Goal: Task Accomplishment & Management: Use online tool/utility

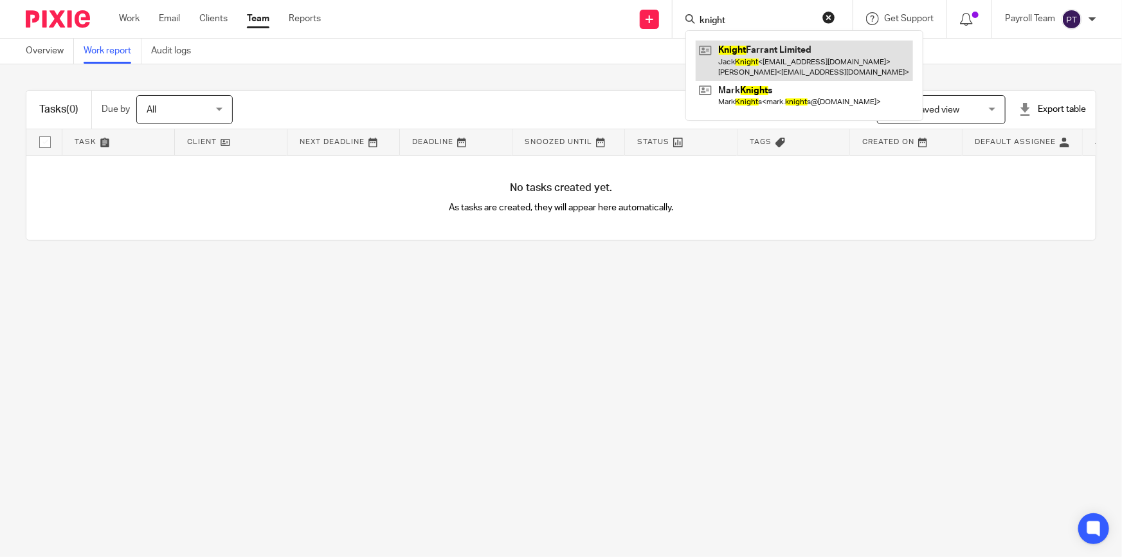
type input "knight"
click at [756, 49] on link at bounding box center [804, 61] width 217 height 40
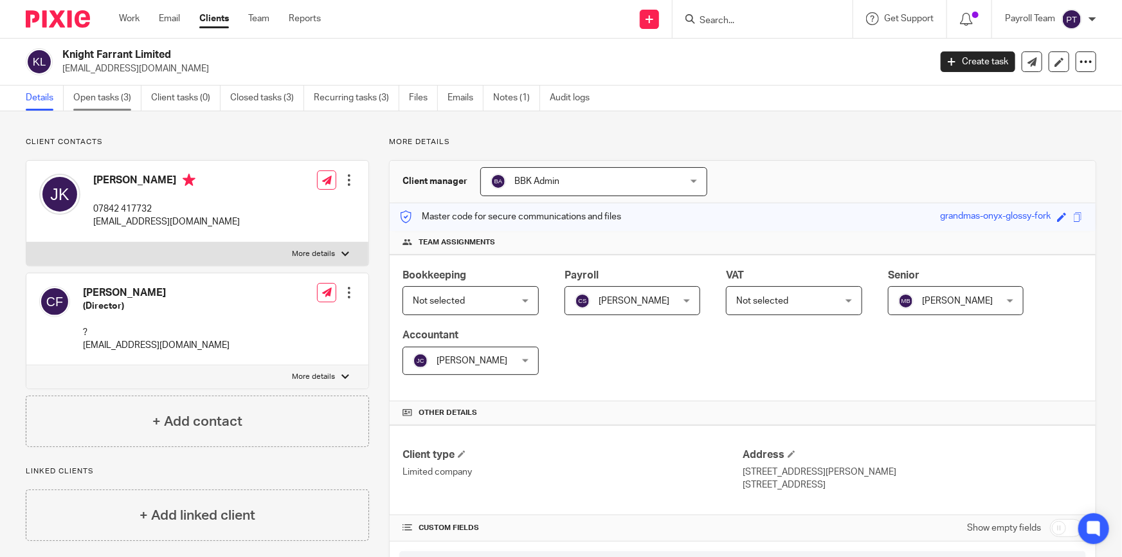
click at [113, 98] on link "Open tasks (3)" at bounding box center [107, 98] width 68 height 25
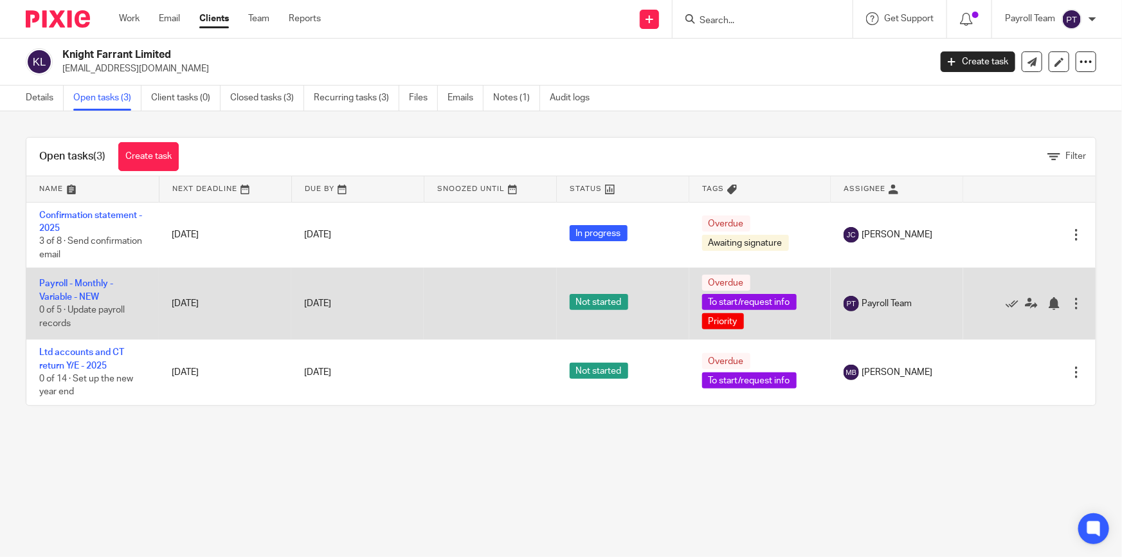
click at [80, 278] on td "Payroll - Monthly - Variable - NEW 0 of 5 · Update payroll records" at bounding box center [92, 303] width 132 height 71
click at [98, 289] on td "Payroll - Monthly - Variable - NEW 0 of 5 · Update payroll records" at bounding box center [92, 303] width 132 height 71
click at [98, 288] on td "Payroll - Monthly - Variable - NEW 0 of 5 · Update payroll records" at bounding box center [92, 303] width 132 height 71
click at [89, 284] on link "Payroll - Monthly - Variable - NEW" at bounding box center [76, 290] width 74 height 22
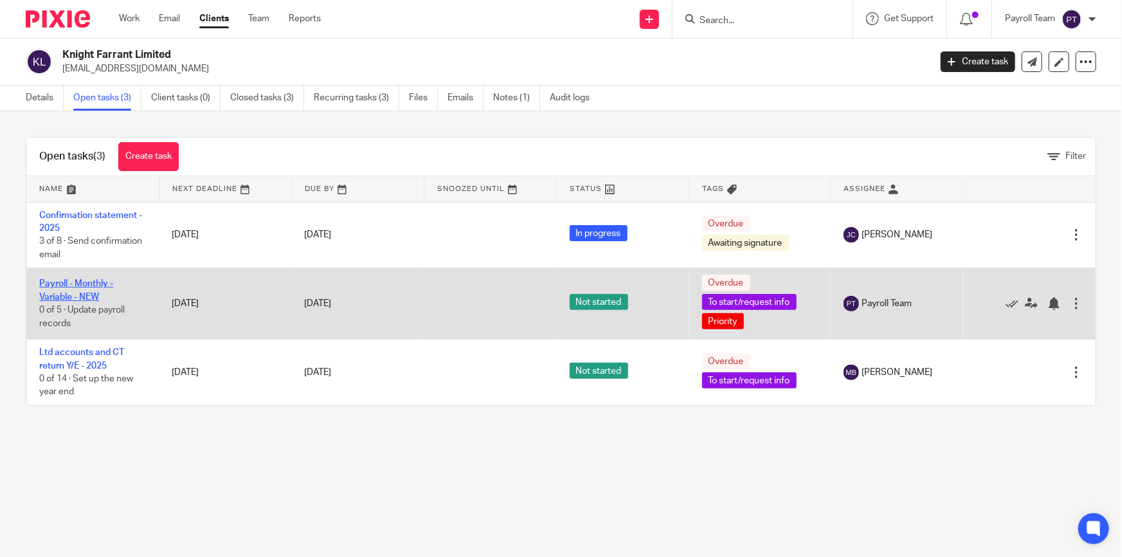
click at [89, 284] on link "Payroll - Monthly - Variable - NEW" at bounding box center [76, 290] width 74 height 22
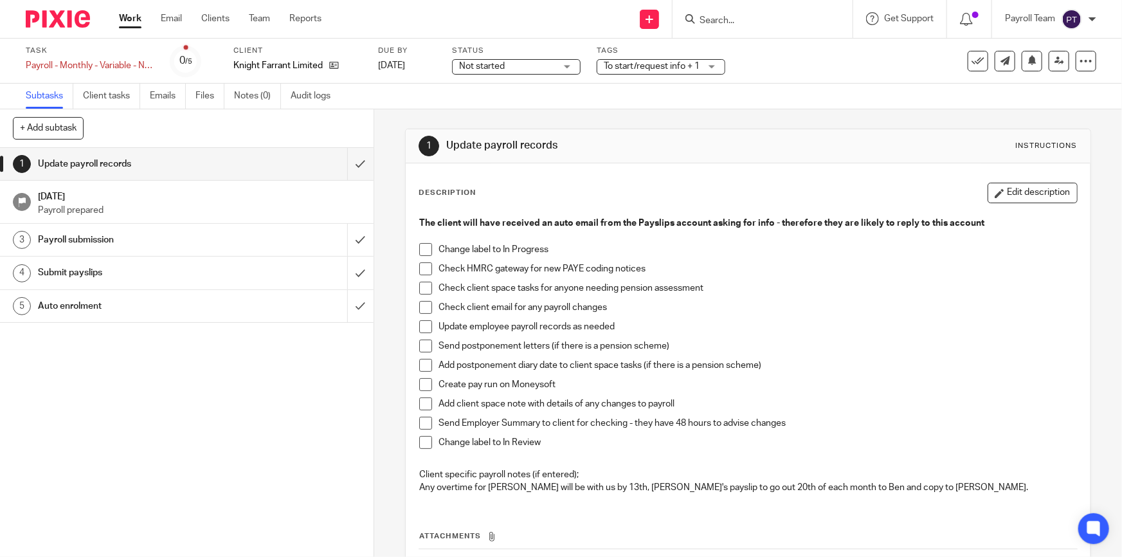
click at [482, 66] on span "Not started" at bounding box center [482, 66] width 46 height 9
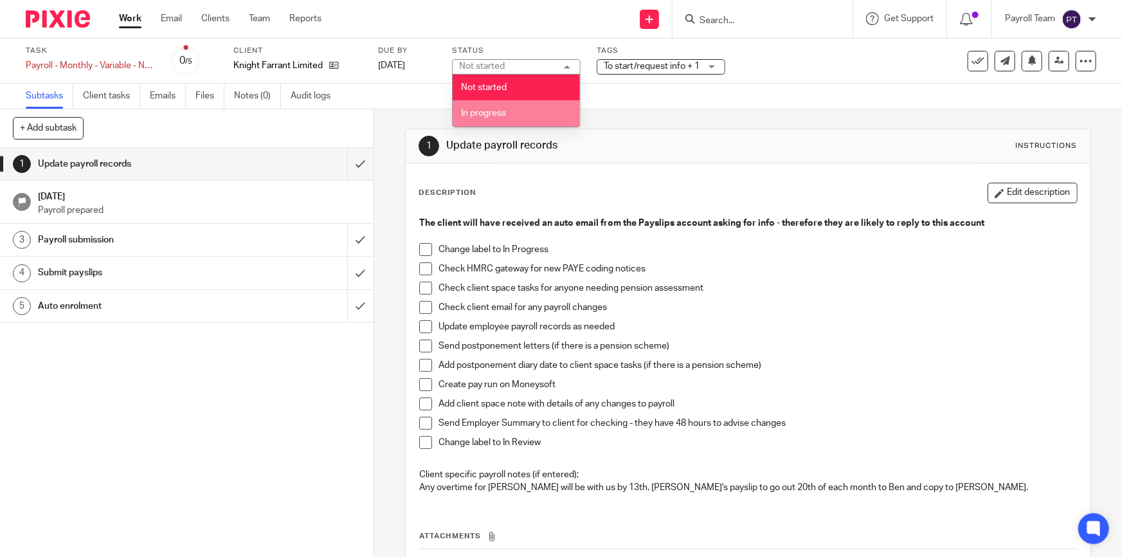
click at [478, 111] on span "In progress" at bounding box center [483, 113] width 45 height 9
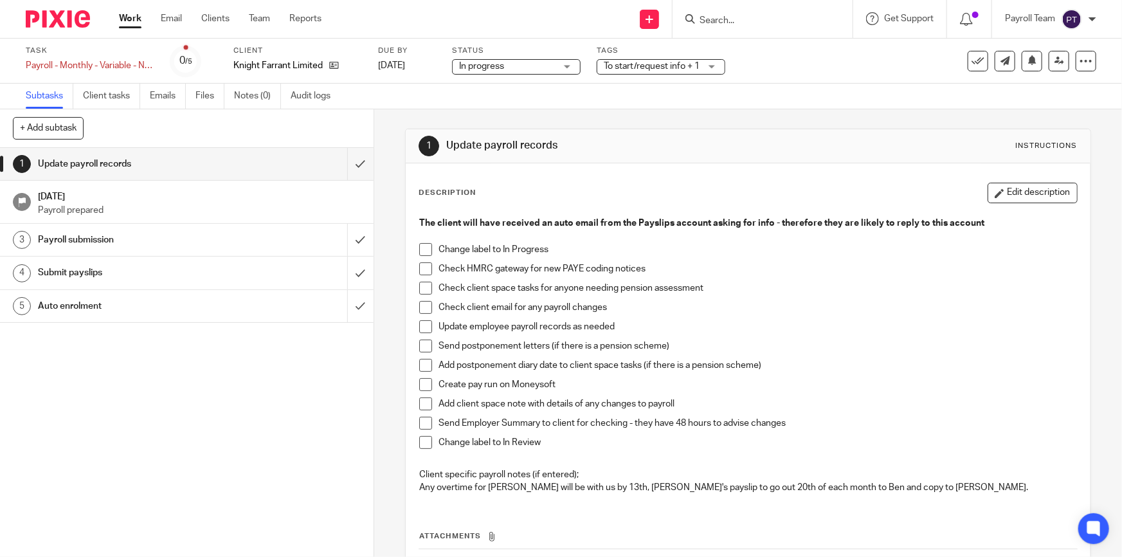
click at [615, 64] on span "To start/request info + 1" at bounding box center [652, 66] width 96 height 9
click at [572, 99] on div "Subtasks Client tasks Emails Files Notes (0) Audit logs" at bounding box center [561, 97] width 1122 height 26
click at [617, 64] on span "To start/request info + 1" at bounding box center [652, 66] width 96 height 9
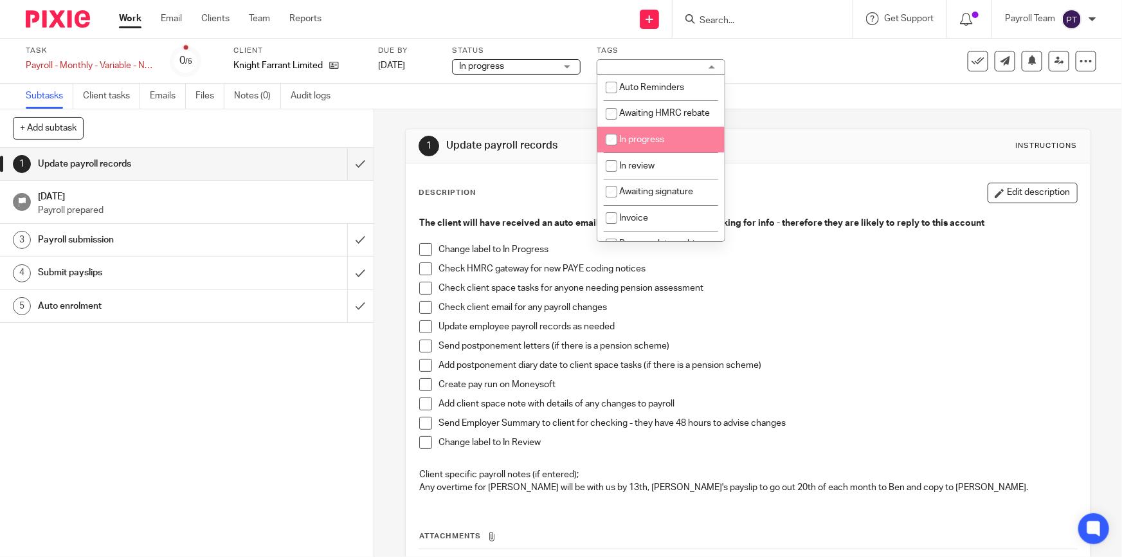
click at [609, 150] on input "checkbox" at bounding box center [611, 139] width 24 height 24
checkbox input "true"
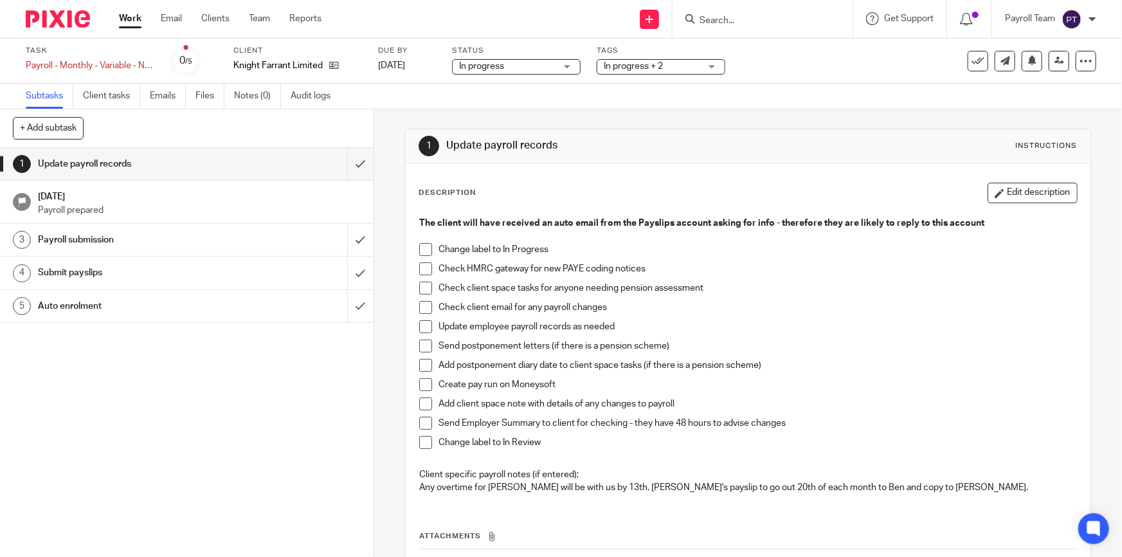
click at [557, 121] on div "1 Update payroll records Instructions Description Edit description The client w…" at bounding box center [747, 384] width 685 height 551
click at [423, 249] on span at bounding box center [425, 249] width 13 height 13
click at [421, 267] on span at bounding box center [425, 268] width 13 height 13
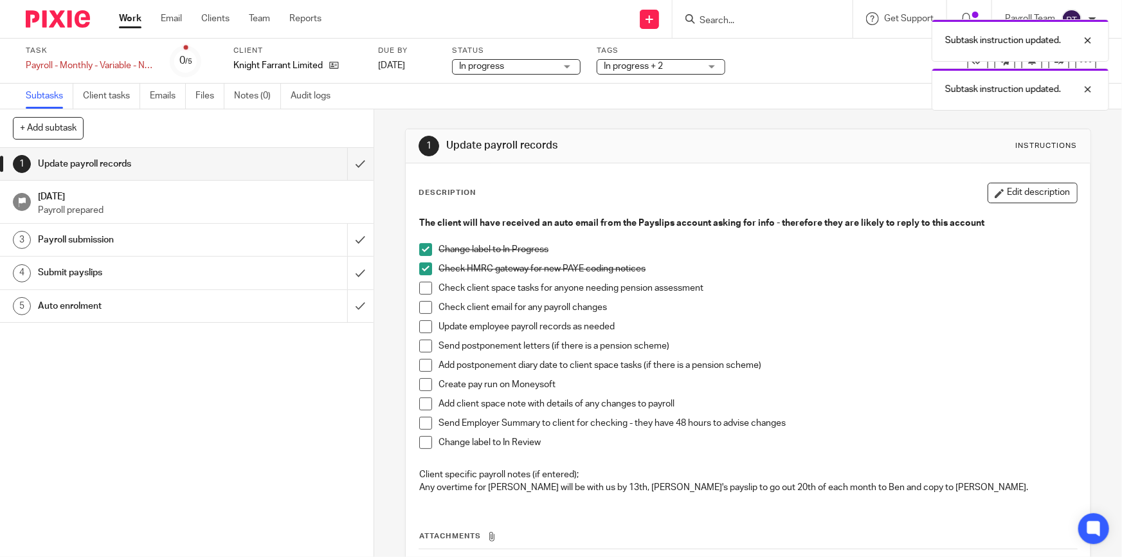
click at [420, 286] on span at bounding box center [425, 288] width 13 height 13
click at [421, 307] on span at bounding box center [425, 307] width 13 height 13
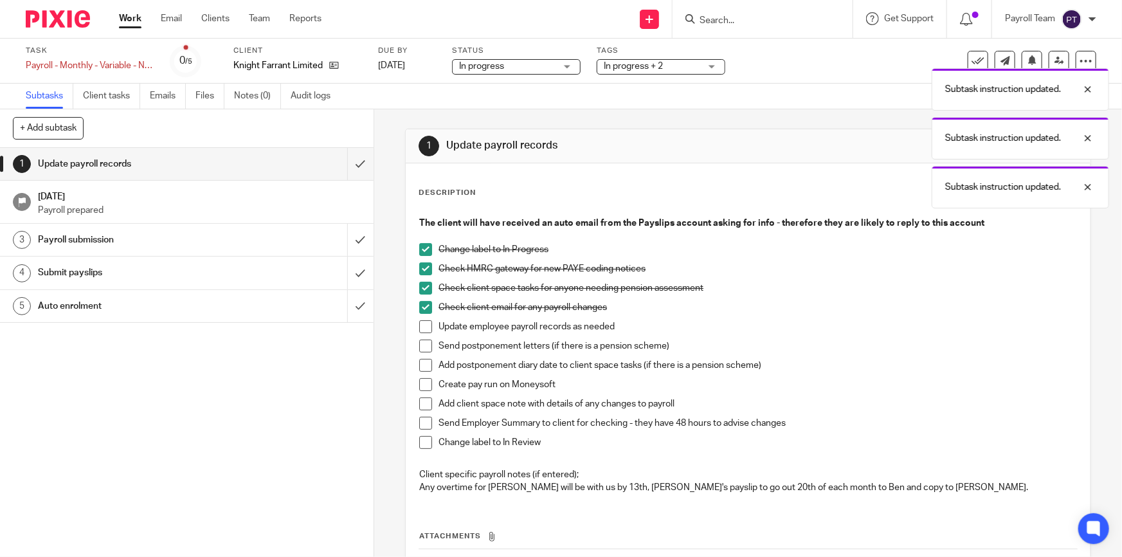
click at [419, 330] on span at bounding box center [425, 326] width 13 height 13
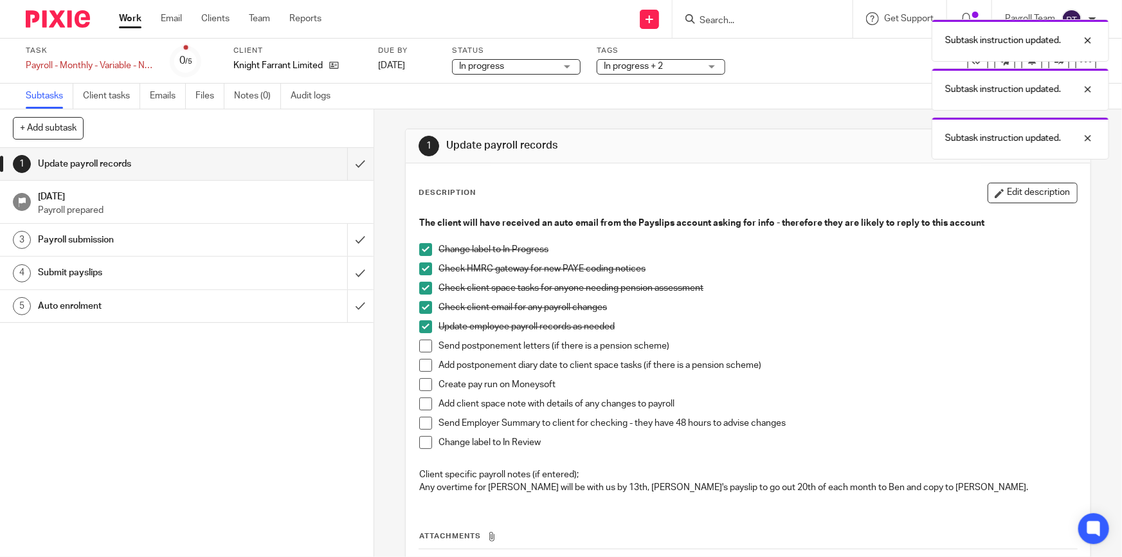
click at [422, 385] on span at bounding box center [425, 384] width 13 height 13
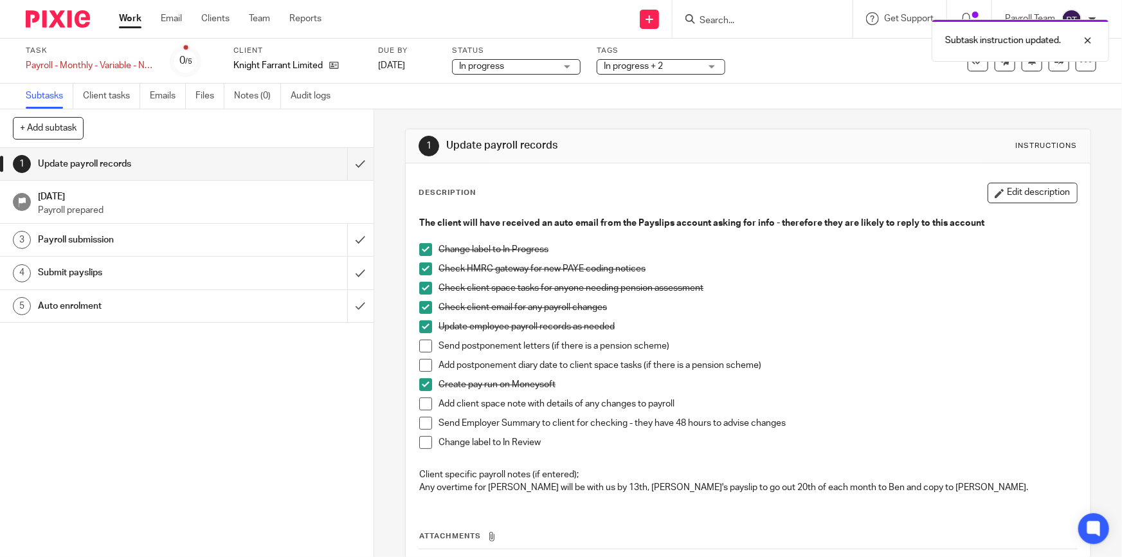
click at [422, 404] on span at bounding box center [425, 403] width 13 height 13
click at [241, 96] on link "Notes (0)" at bounding box center [257, 96] width 47 height 25
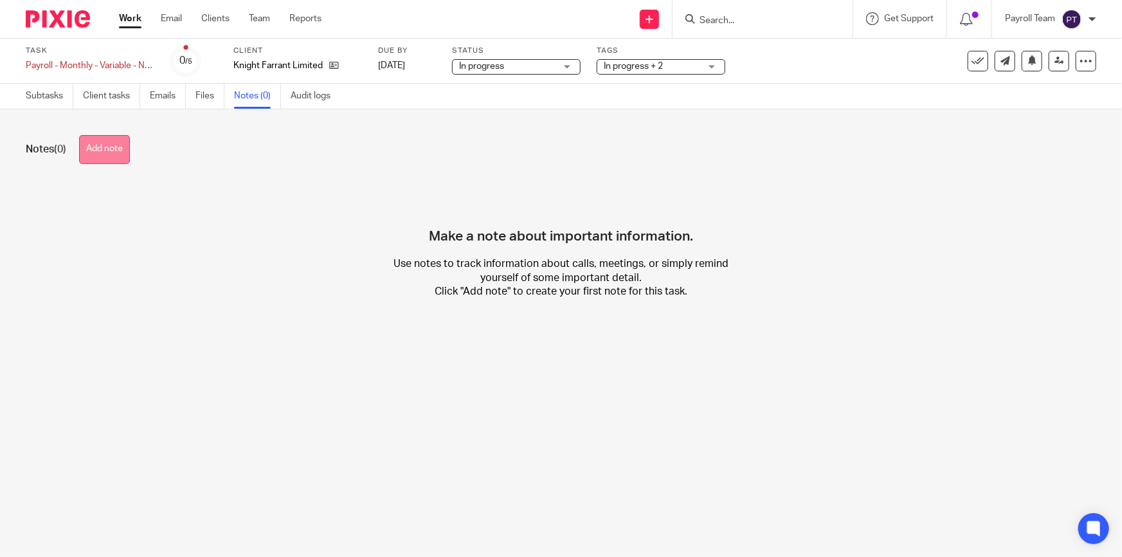
click at [119, 147] on button "Add note" at bounding box center [104, 149] width 51 height 29
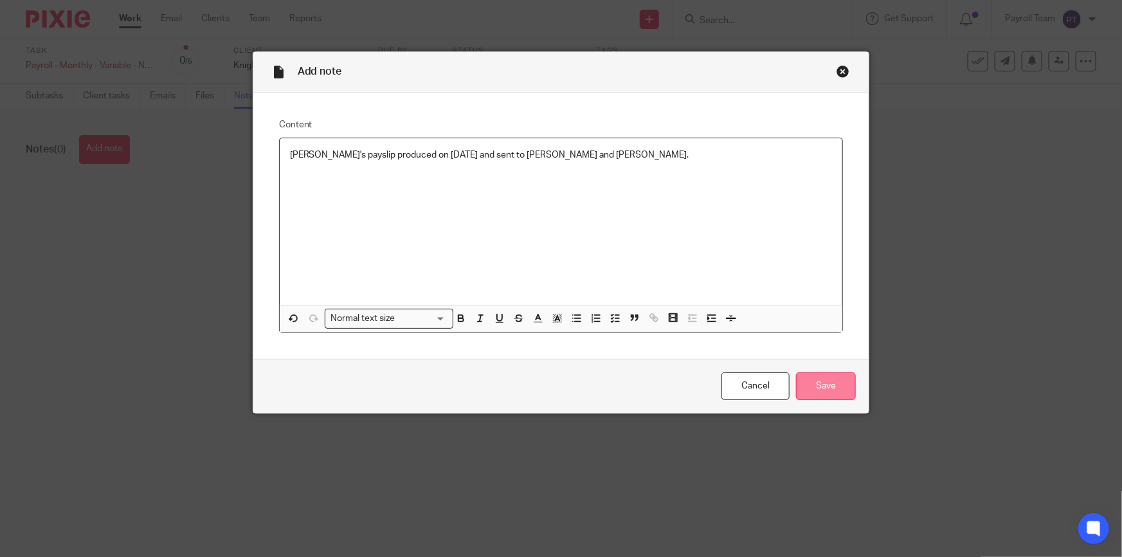
click at [822, 386] on input "Save" at bounding box center [826, 386] width 60 height 28
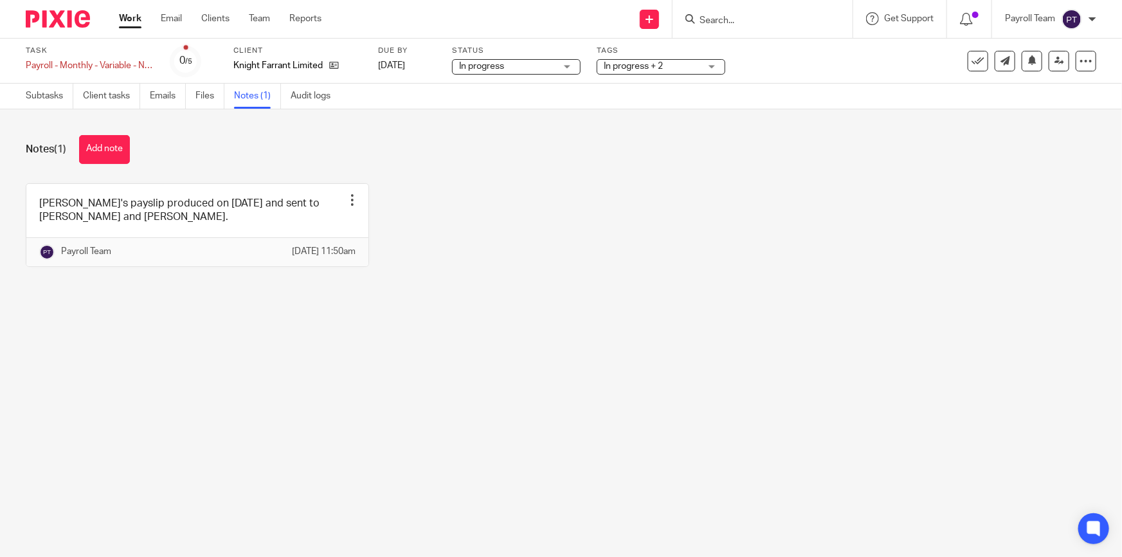
click at [703, 17] on input "Search" at bounding box center [756, 21] width 116 height 12
type input "n"
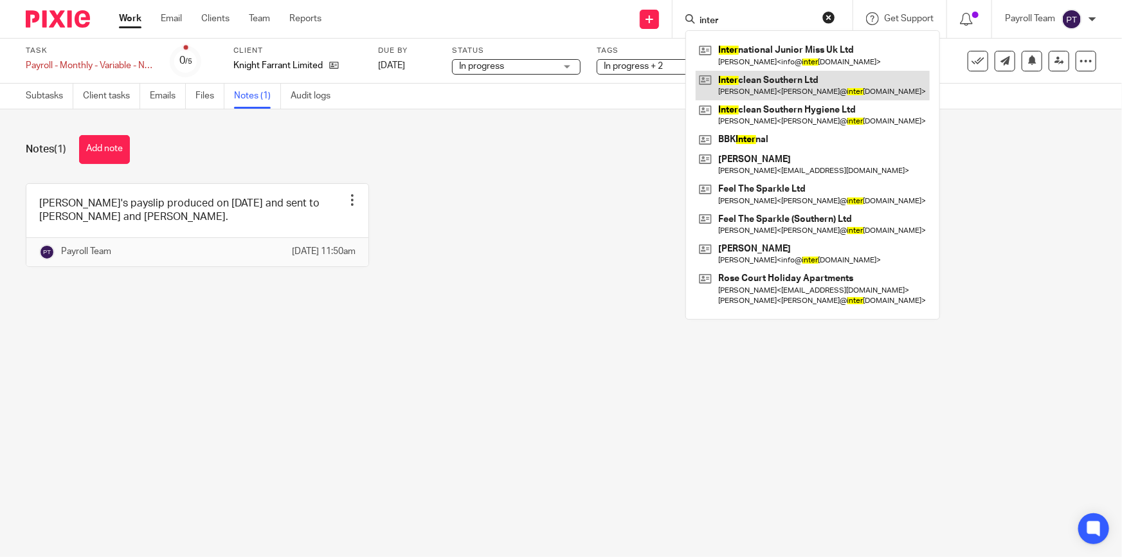
type input "inter"
click at [777, 77] on link at bounding box center [813, 86] width 234 height 30
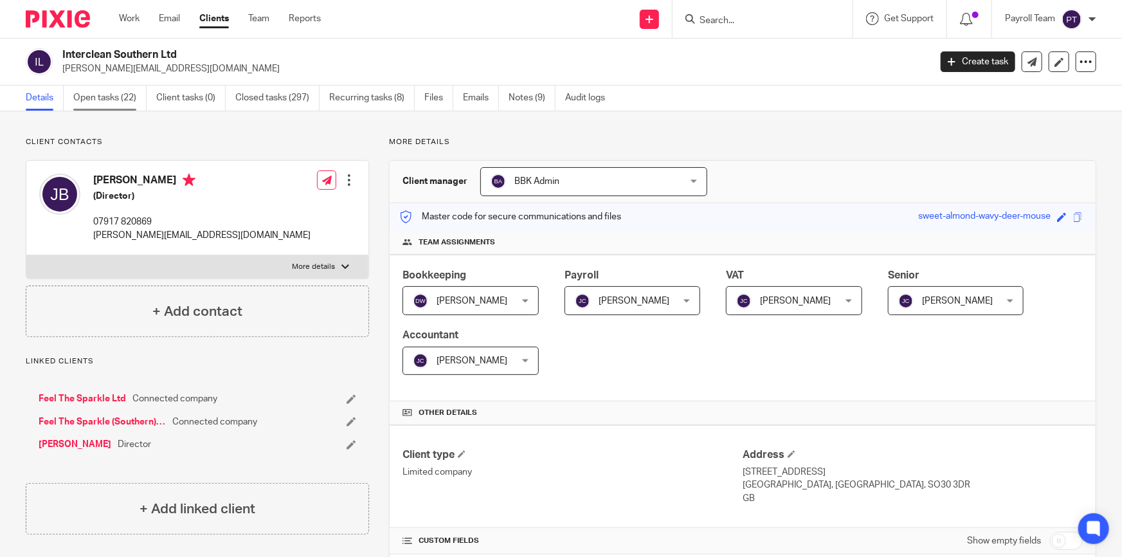
click at [113, 95] on link "Open tasks (22)" at bounding box center [109, 98] width 73 height 25
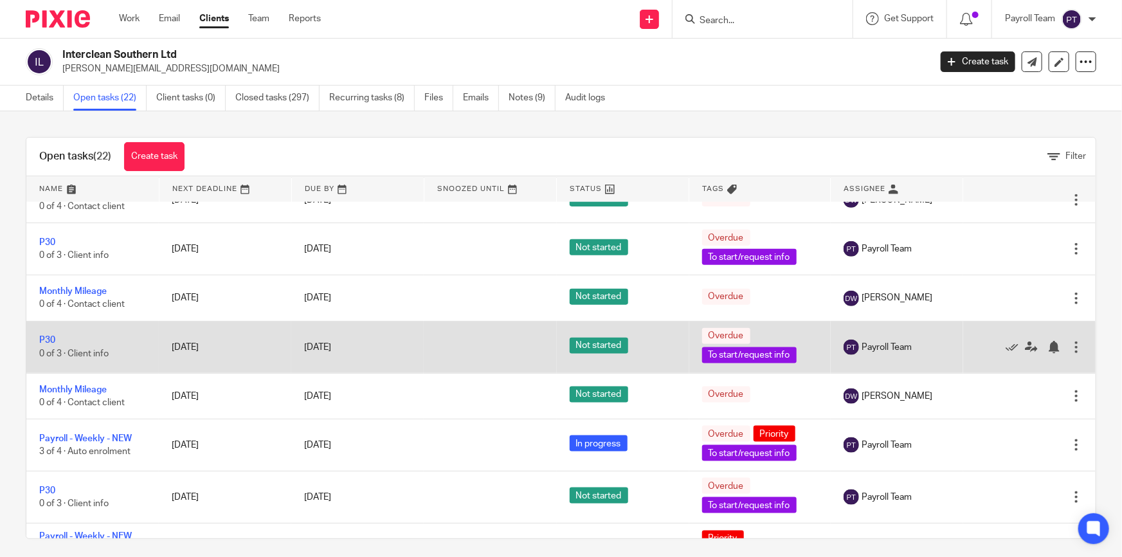
scroll to position [861, 0]
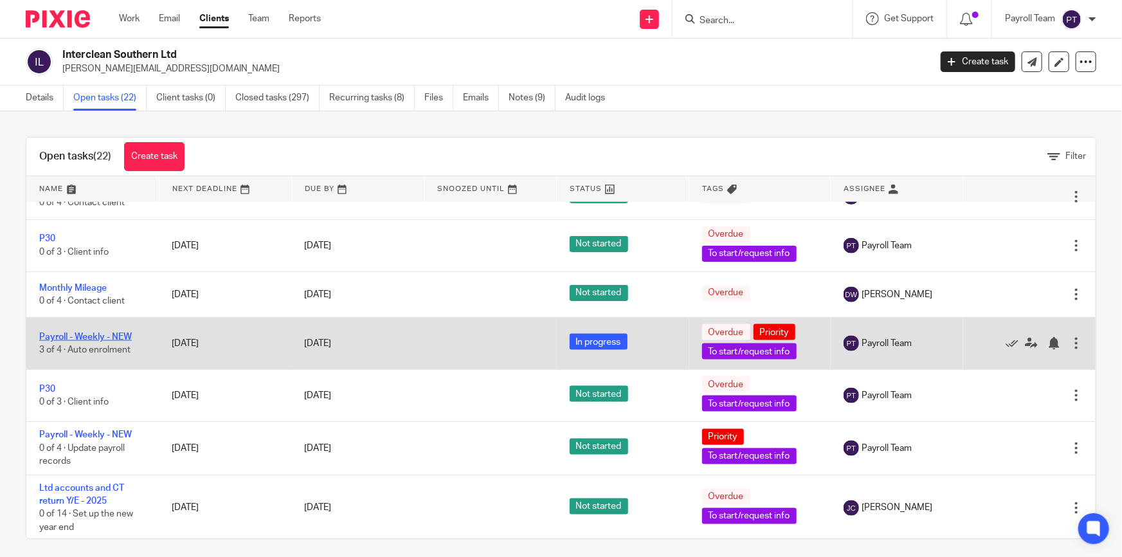
click at [106, 332] on link "Payroll - Weekly - NEW" at bounding box center [85, 336] width 93 height 9
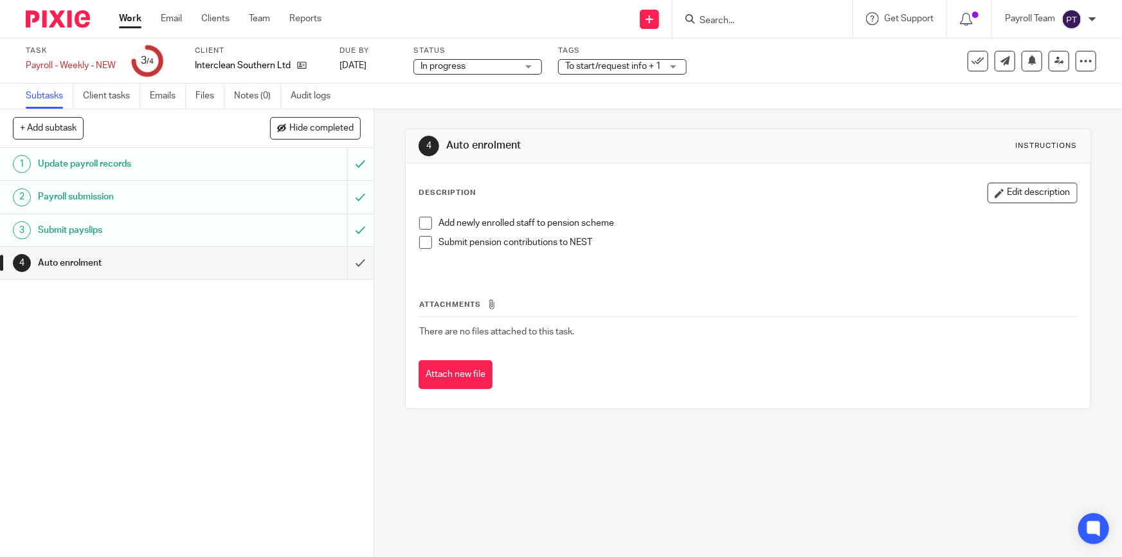
click at [422, 243] on span at bounding box center [425, 242] width 13 height 13
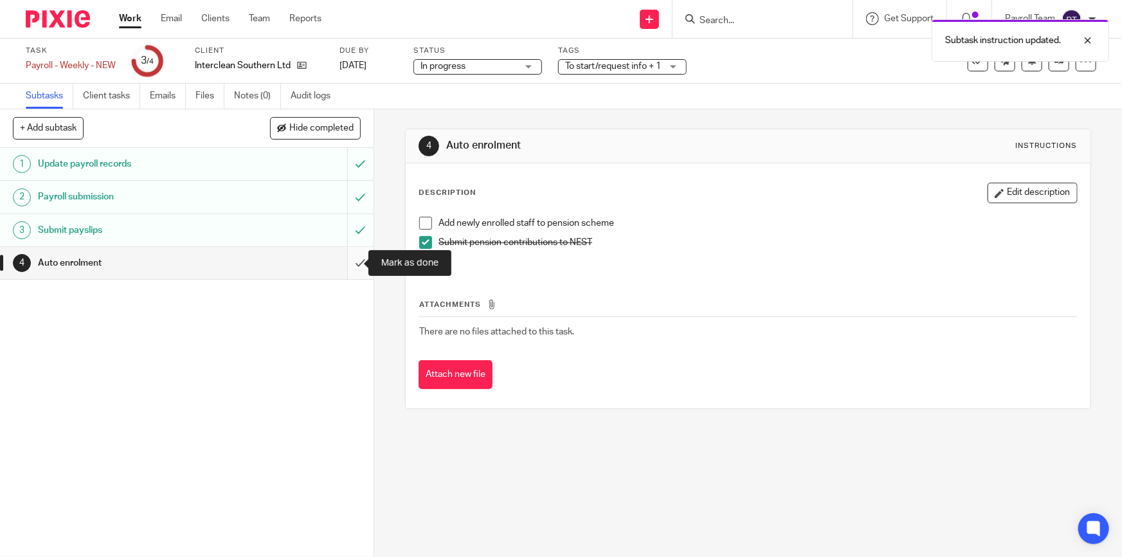
click at [346, 264] on input "submit" at bounding box center [187, 263] width 374 height 32
